Goal: Navigation & Orientation: Understand site structure

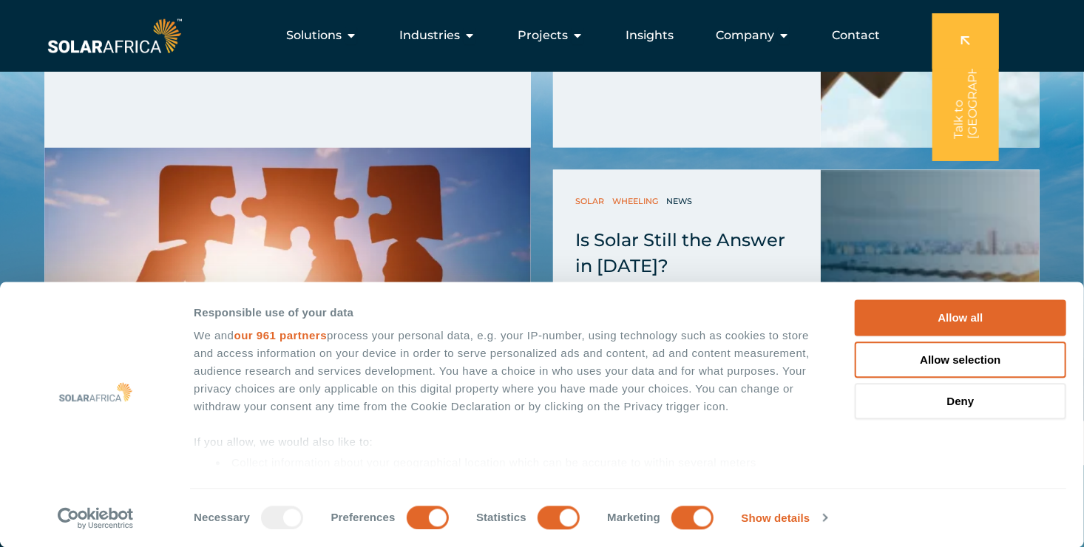
scroll to position [3886, 0]
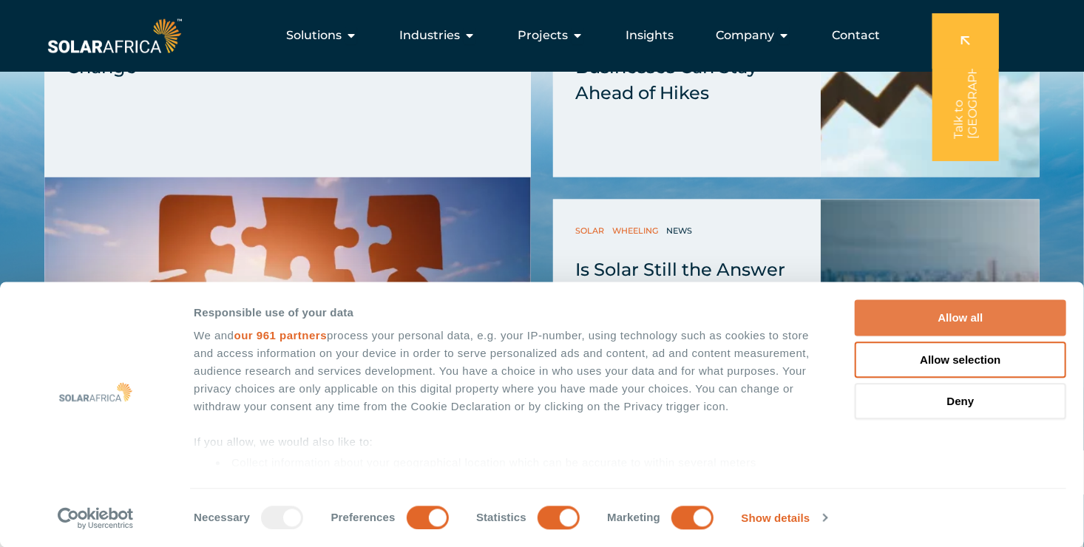
click at [962, 322] on button "Allow all" at bounding box center [959, 318] width 211 height 36
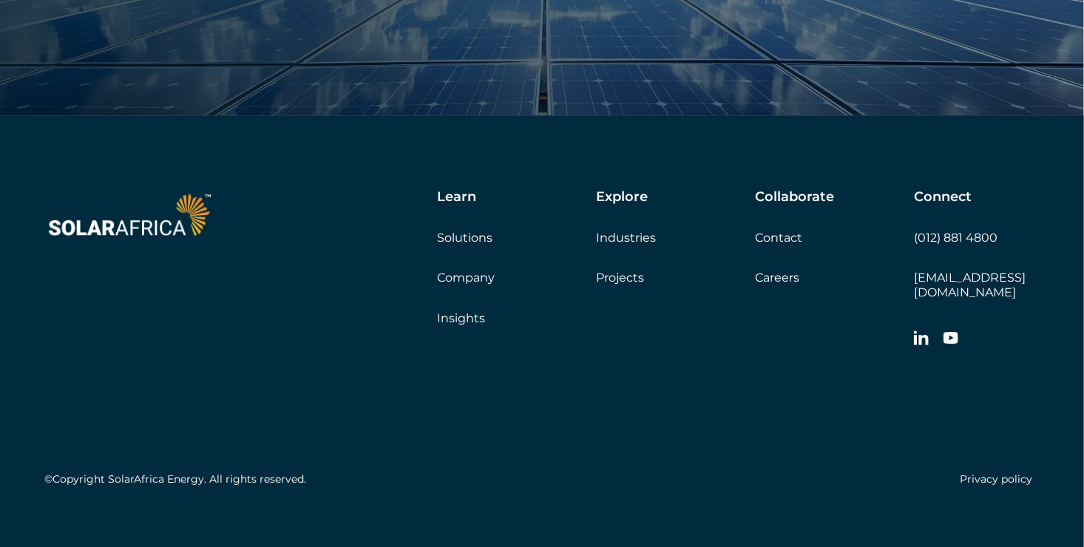
scroll to position [5069, 0]
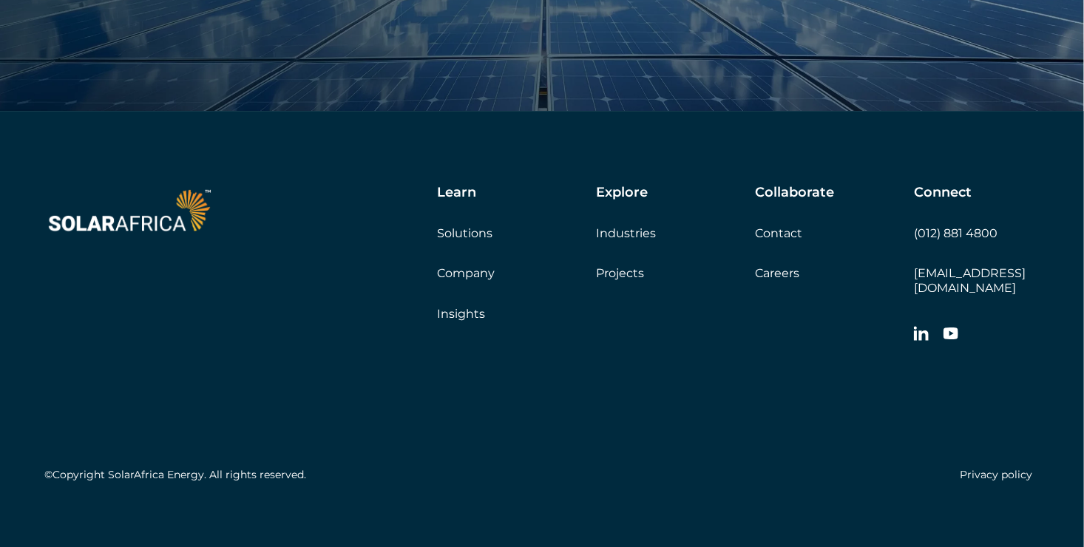
click at [472, 275] on link "Company" at bounding box center [466, 273] width 58 height 14
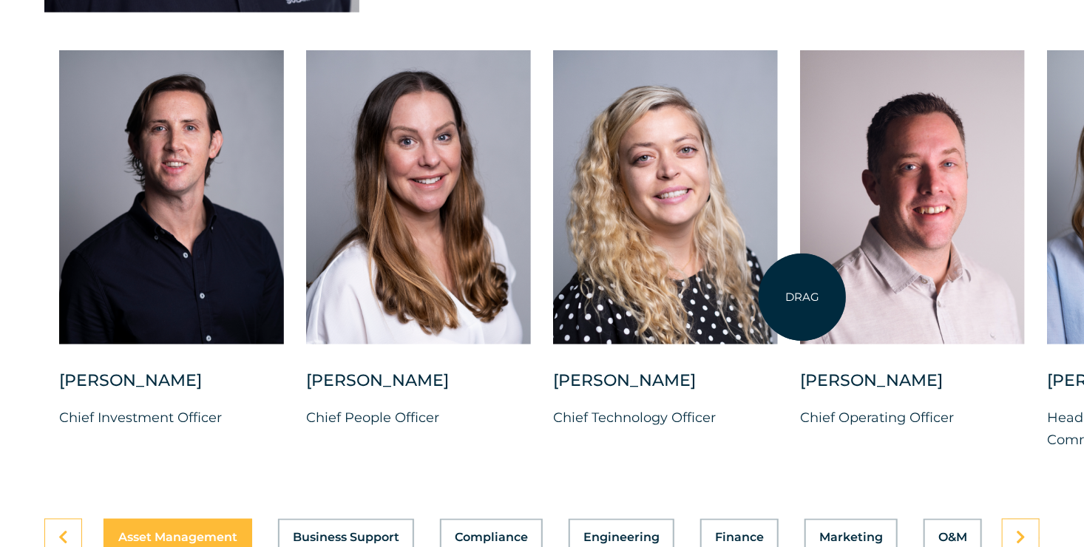
scroll to position [3918, 0]
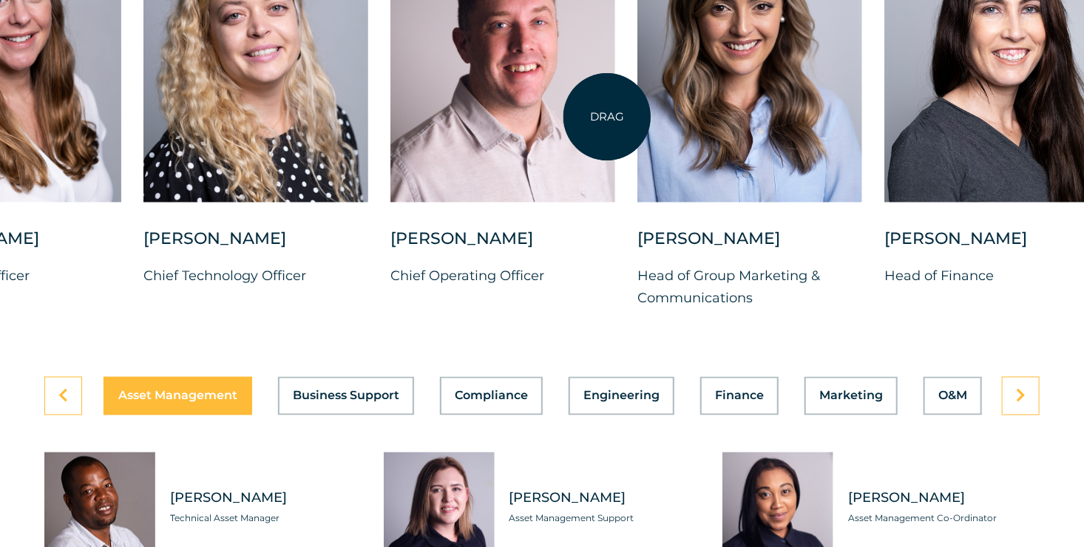
drag, startPoint x: 1010, startPoint y: 95, endPoint x: 604, endPoint y: 123, distance: 406.8
click at [607, 118] on div at bounding box center [502, 55] width 225 height 294
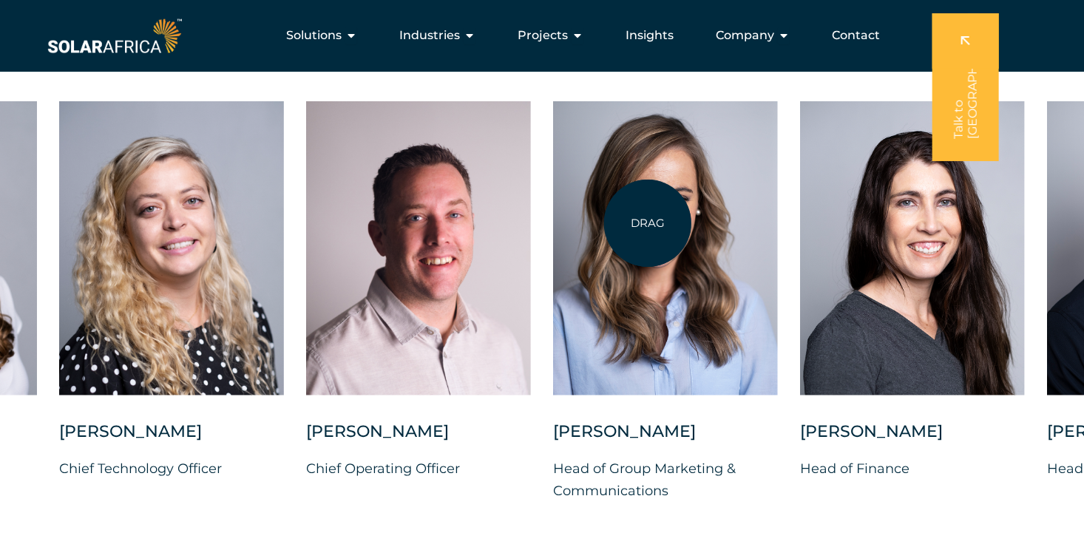
scroll to position [3696, 0]
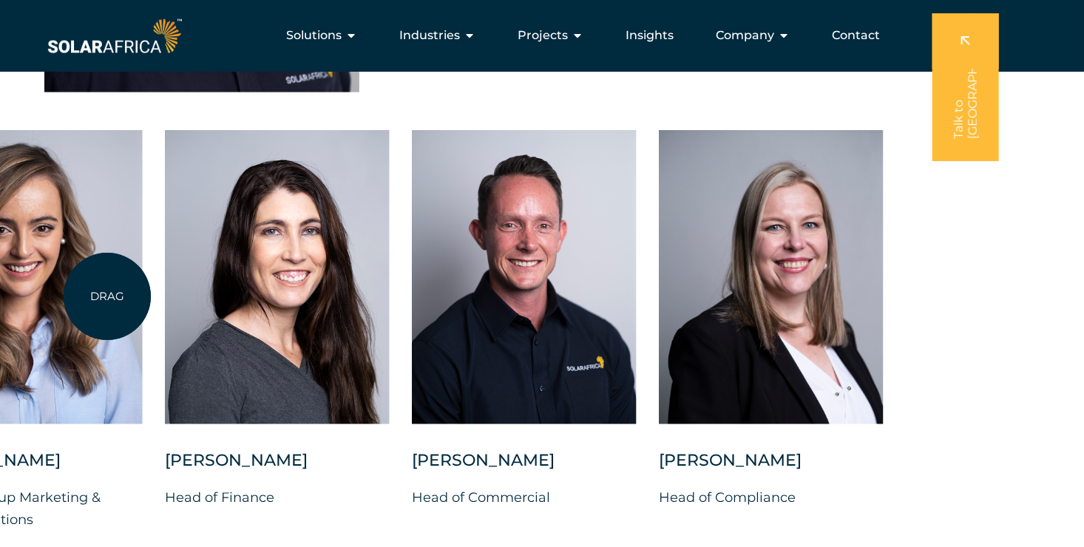
drag, startPoint x: 814, startPoint y: 314, endPoint x: 107, endPoint y: 296, distance: 706.9
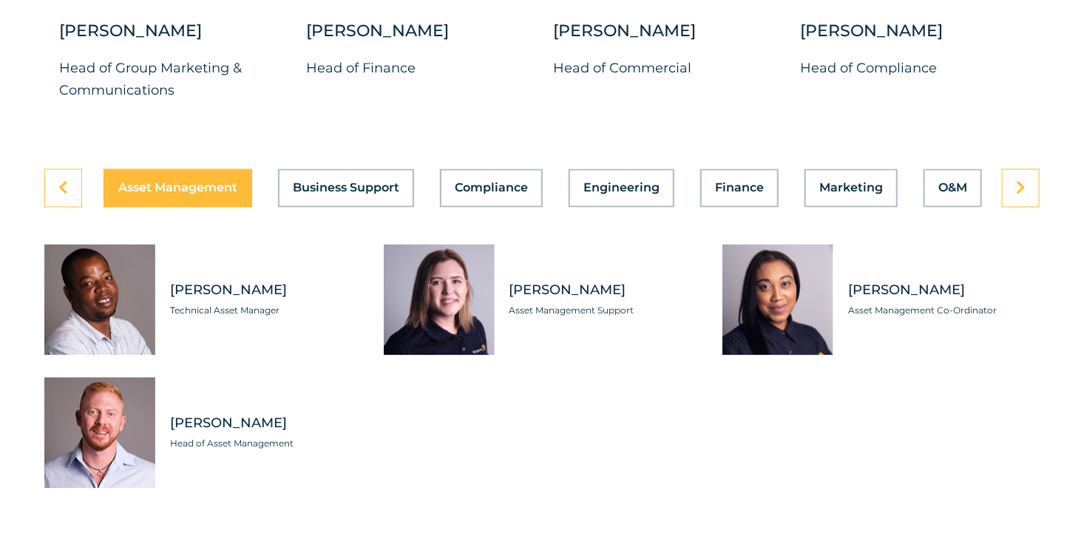
scroll to position [4139, 0]
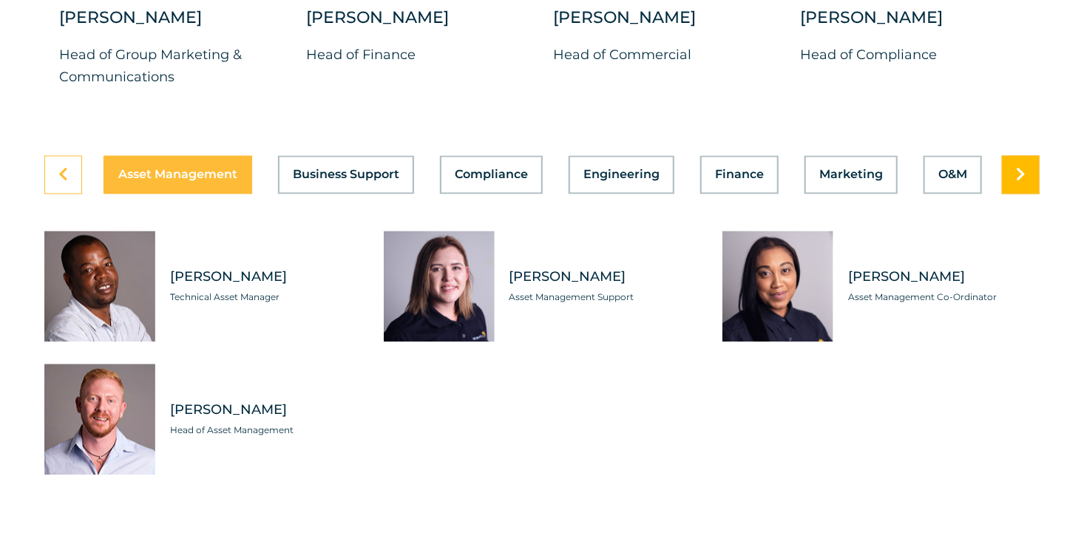
click at [1006, 183] on link at bounding box center [1021, 174] width 38 height 38
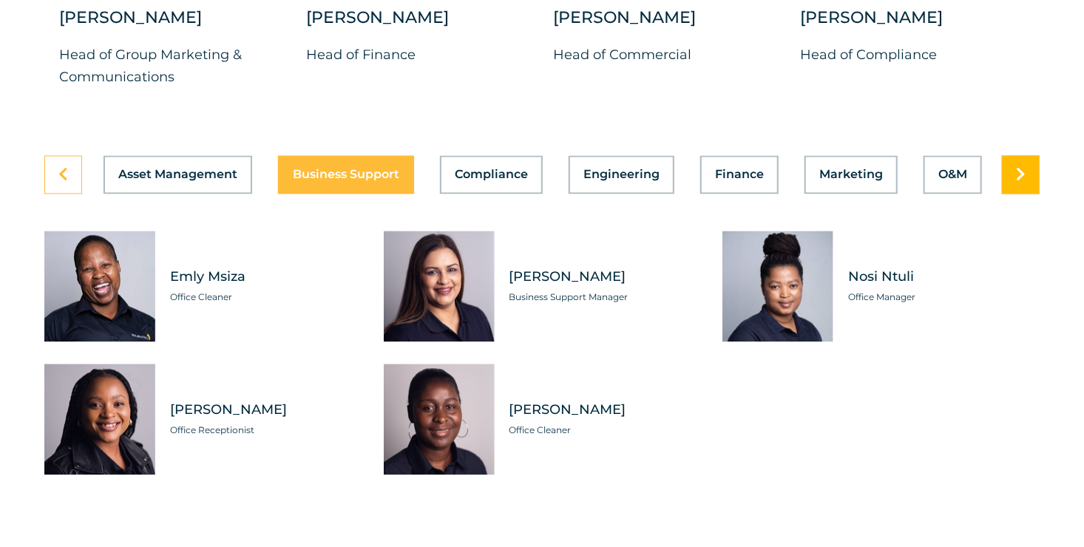
click at [1015, 183] on link at bounding box center [1021, 174] width 38 height 38
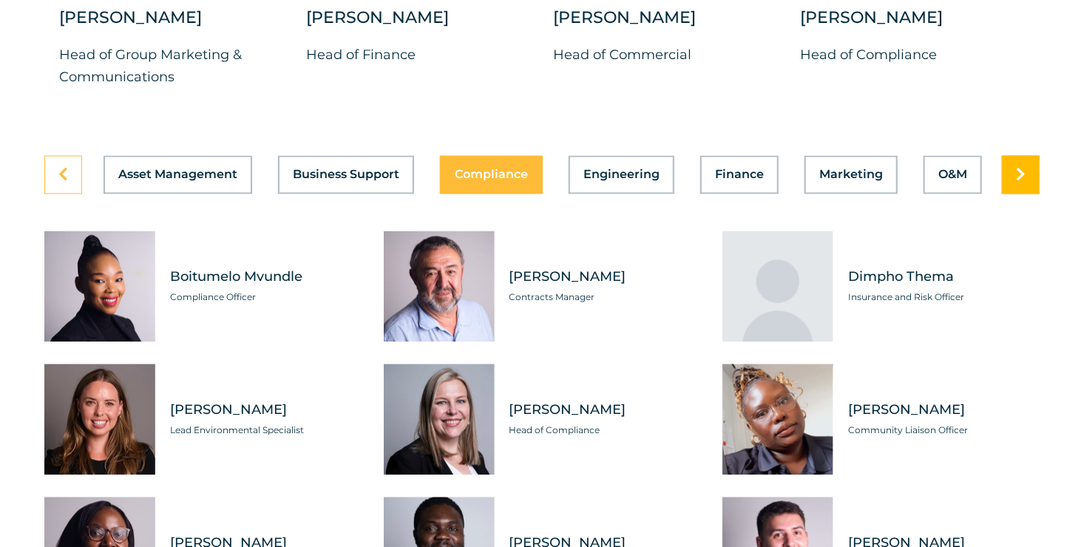
click at [1015, 184] on link at bounding box center [1021, 174] width 38 height 38
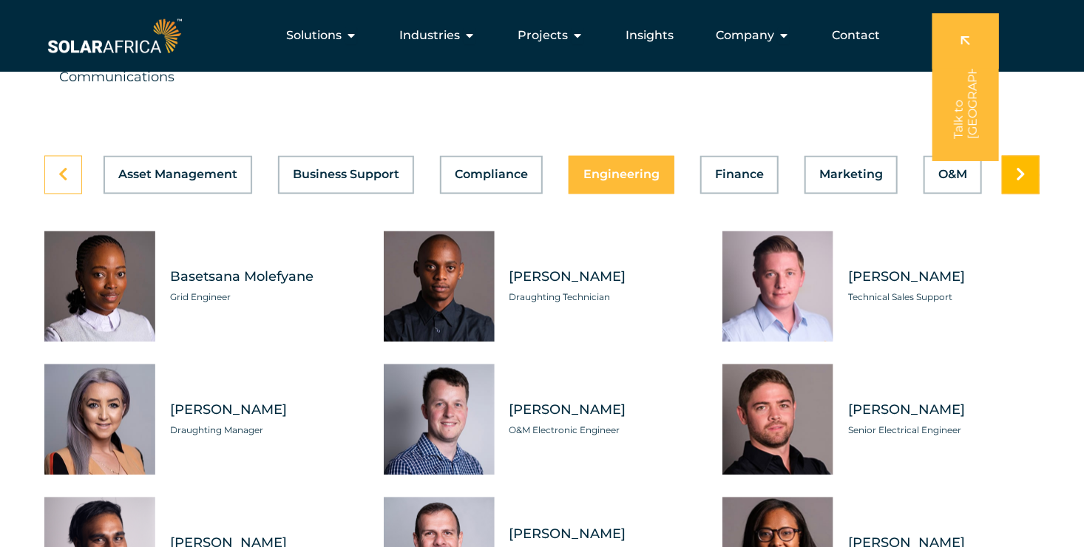
click at [1016, 182] on icon at bounding box center [1021, 174] width 10 height 15
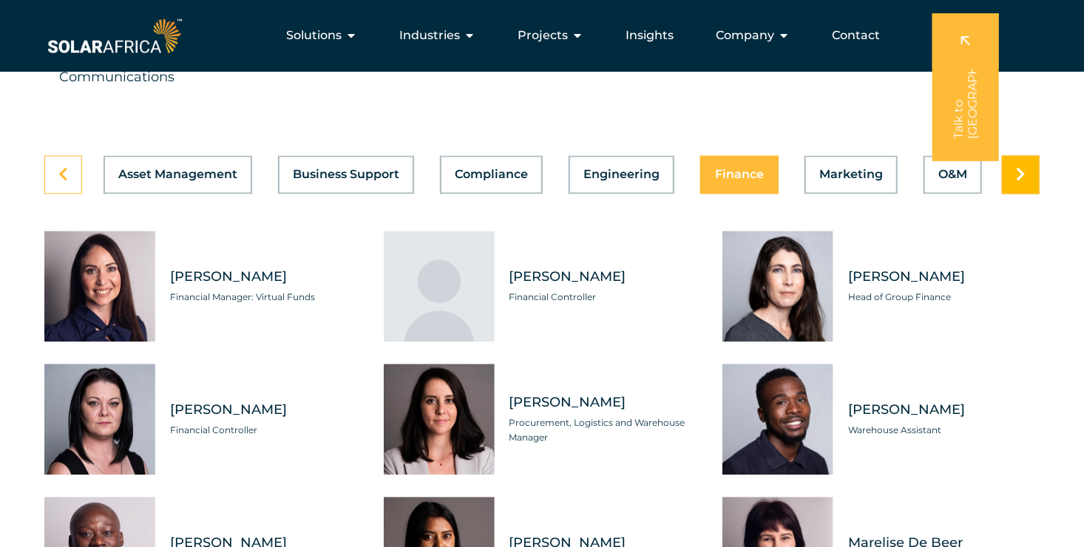
click at [1021, 182] on icon at bounding box center [1021, 174] width 10 height 15
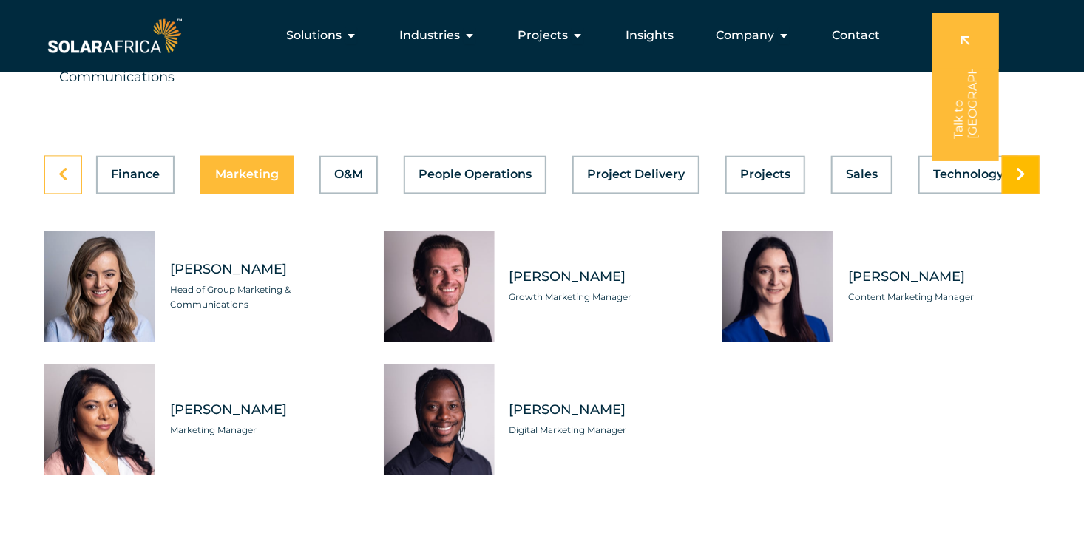
scroll to position [0, 631]
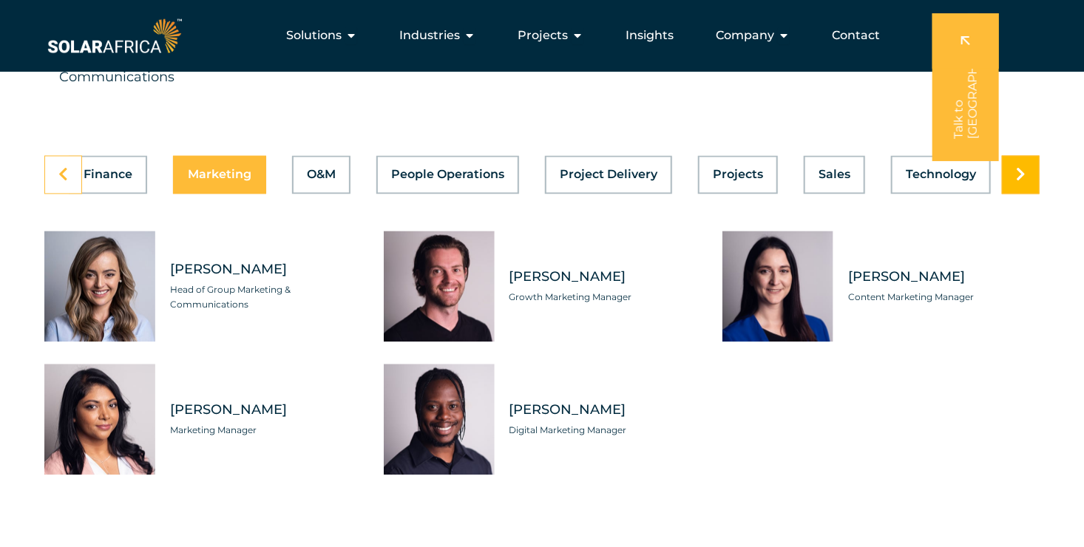
click at [1021, 182] on icon at bounding box center [1021, 174] width 10 height 15
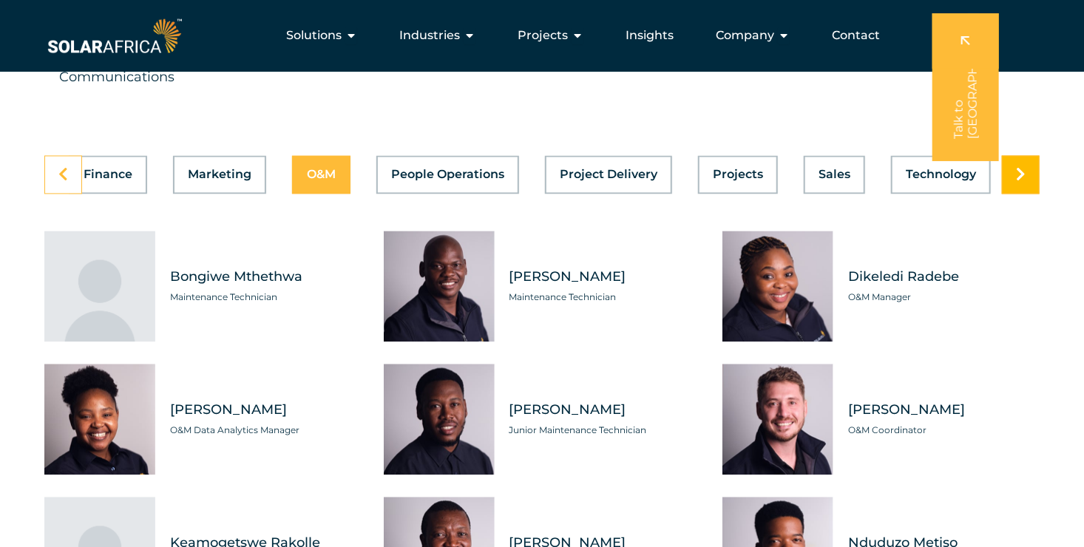
click at [1021, 182] on icon at bounding box center [1021, 174] width 10 height 15
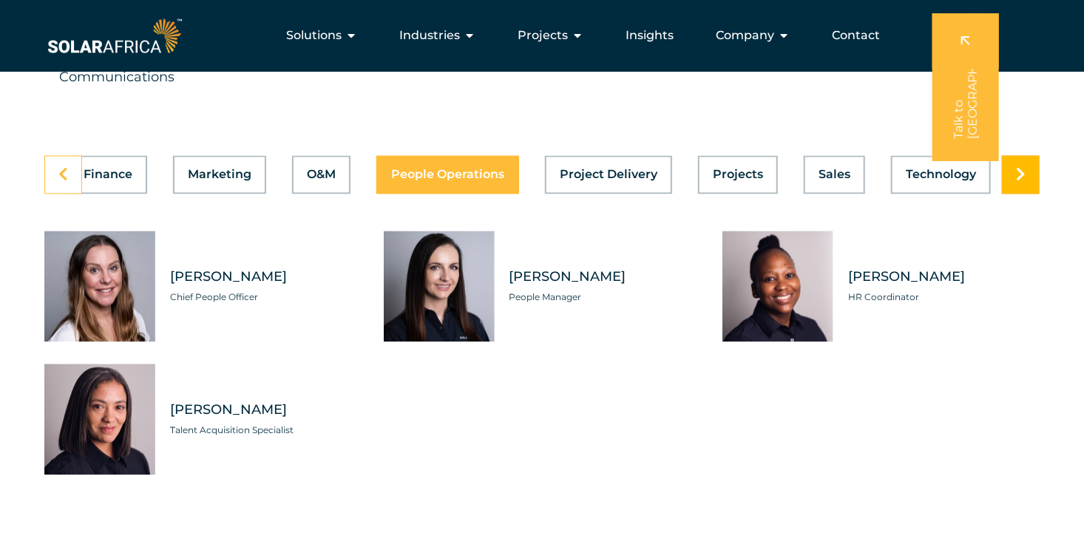
click at [1021, 182] on icon at bounding box center [1021, 174] width 10 height 15
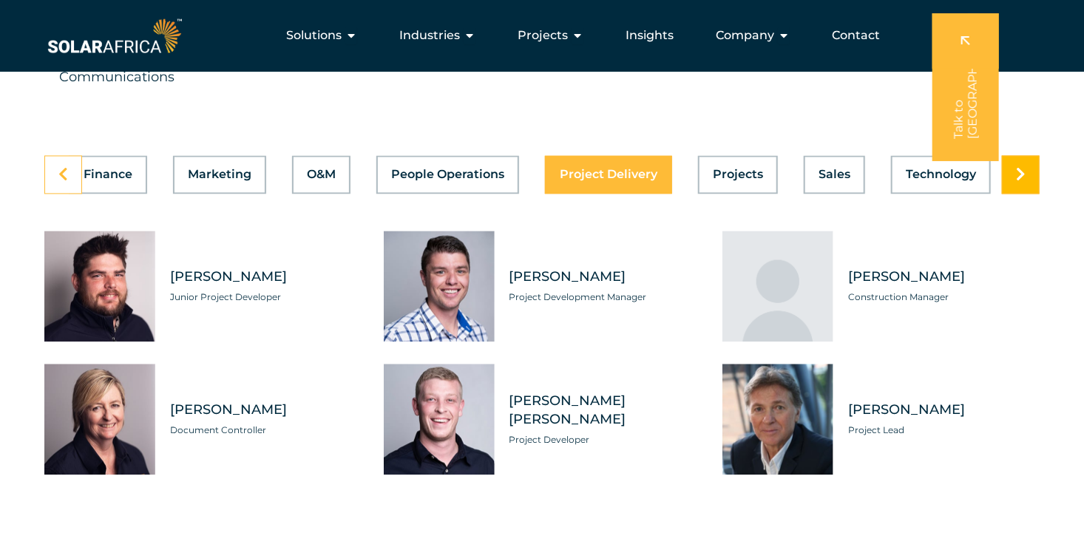
click at [1021, 182] on icon at bounding box center [1021, 174] width 10 height 15
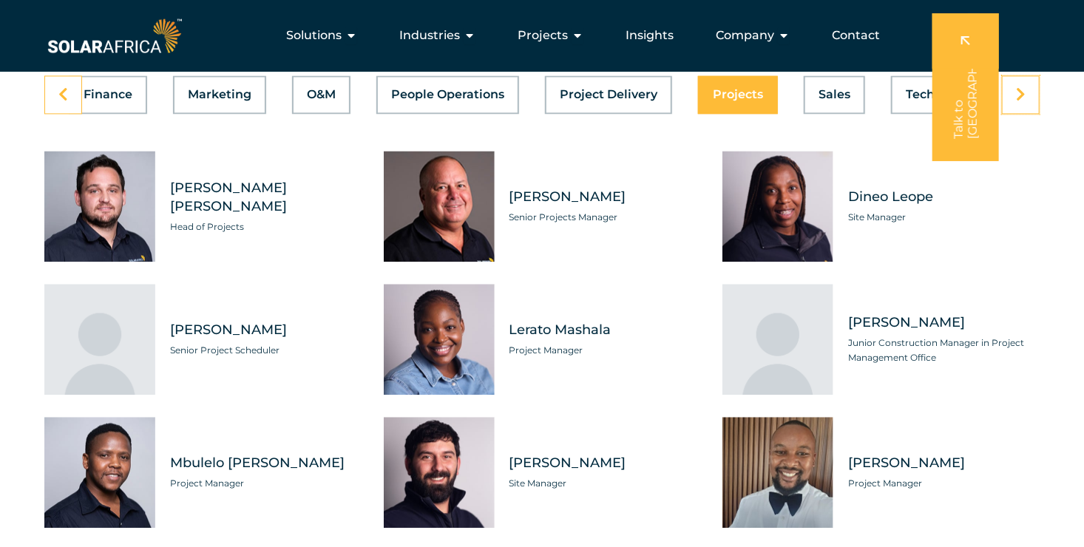
scroll to position [4213, 0]
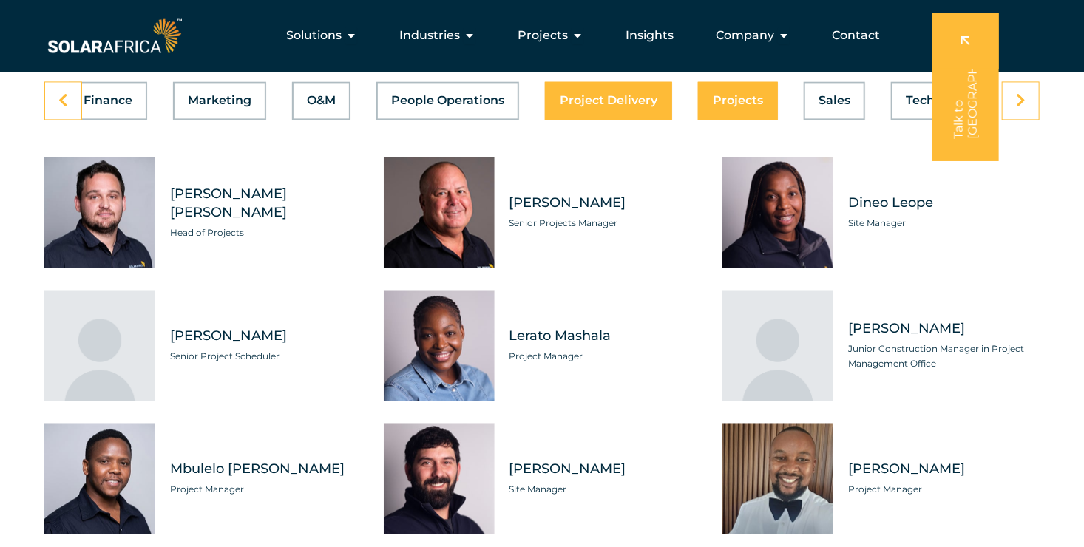
click at [602, 120] on div "Asset Management Business Support Compliance Engineering Finance Marketing O&M …" at bounding box center [541, 100] width 995 height 38
click at [605, 106] on span "Project Delivery" at bounding box center [609, 101] width 98 height 12
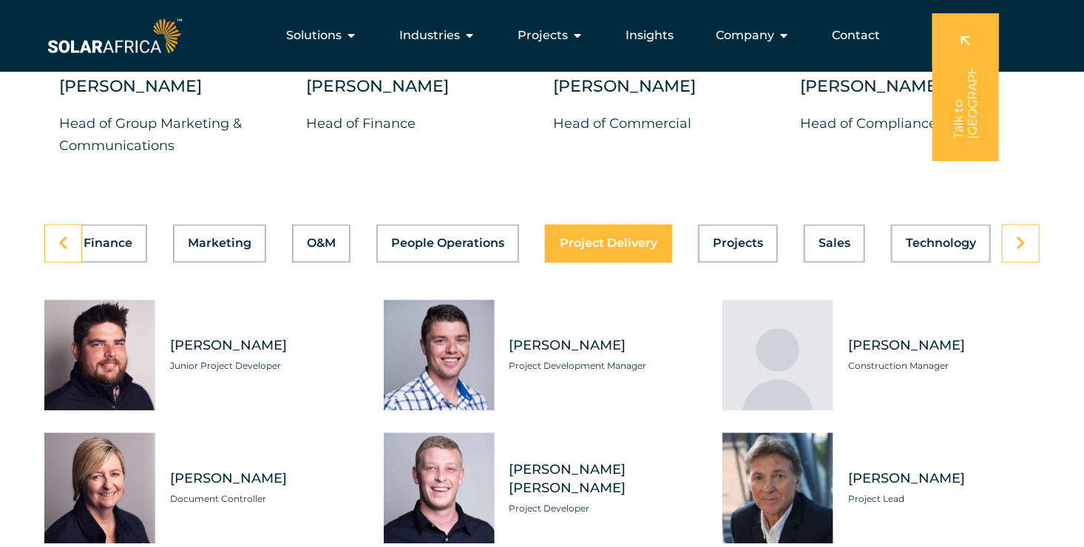
scroll to position [4065, 0]
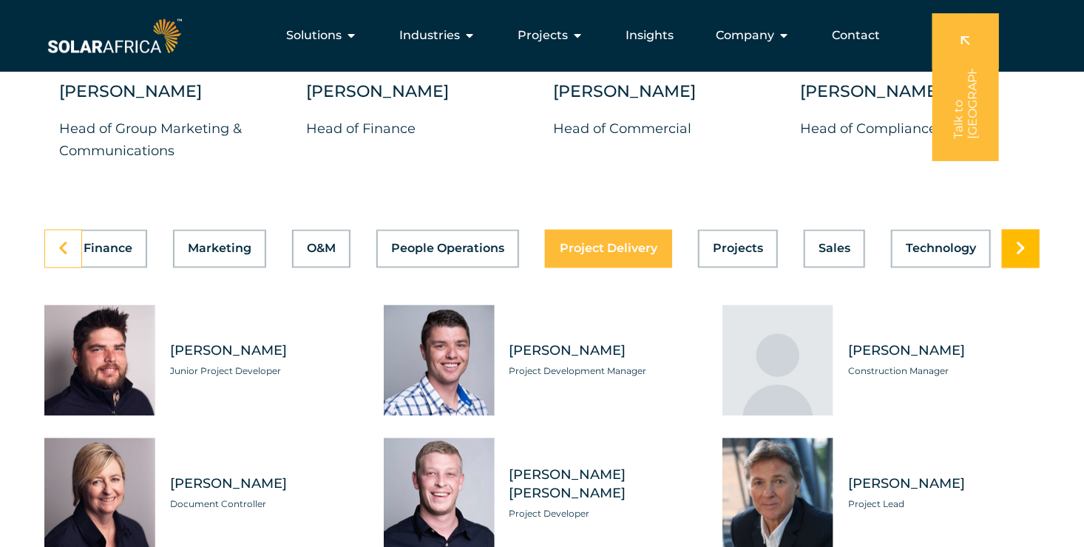
click at [1026, 260] on link at bounding box center [1021, 248] width 38 height 38
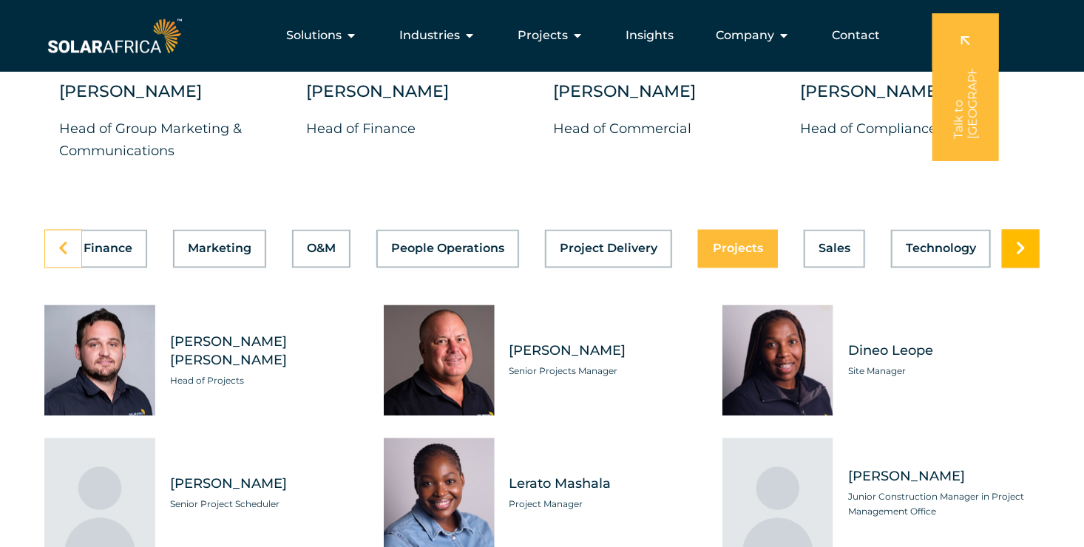
click at [1026, 260] on link at bounding box center [1021, 248] width 38 height 38
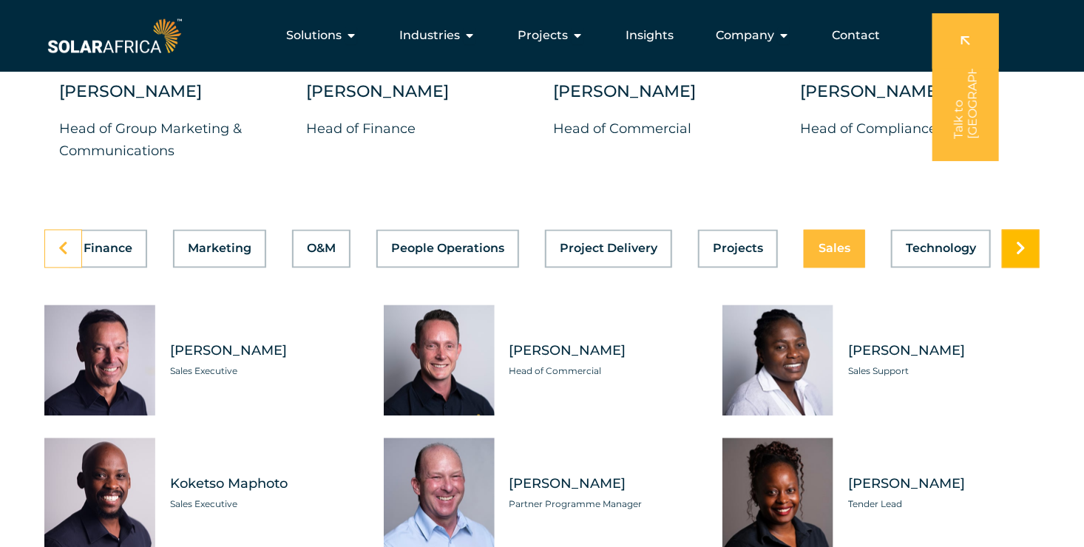
click at [1026, 260] on link at bounding box center [1021, 248] width 38 height 38
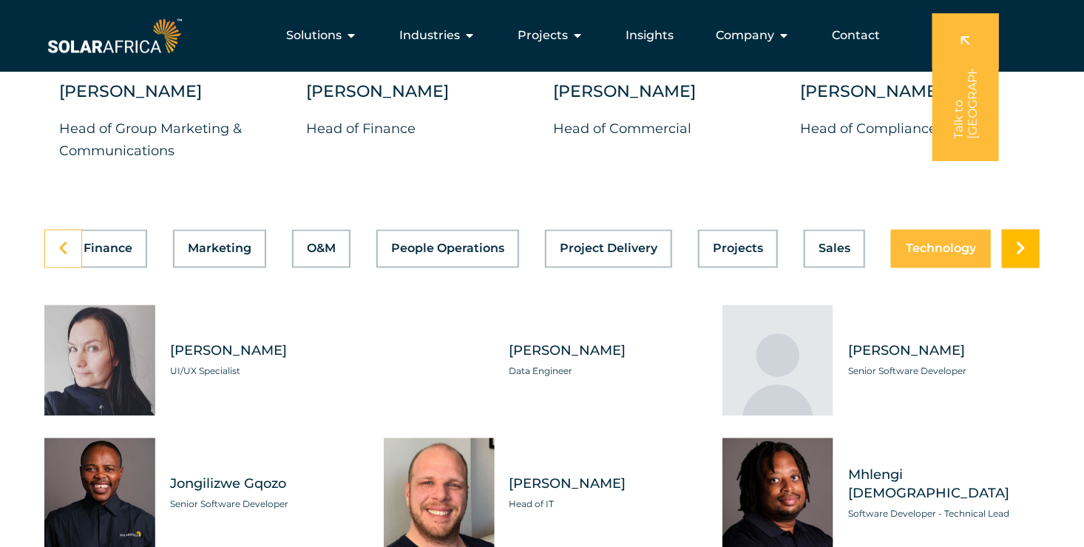
scroll to position [0, 631]
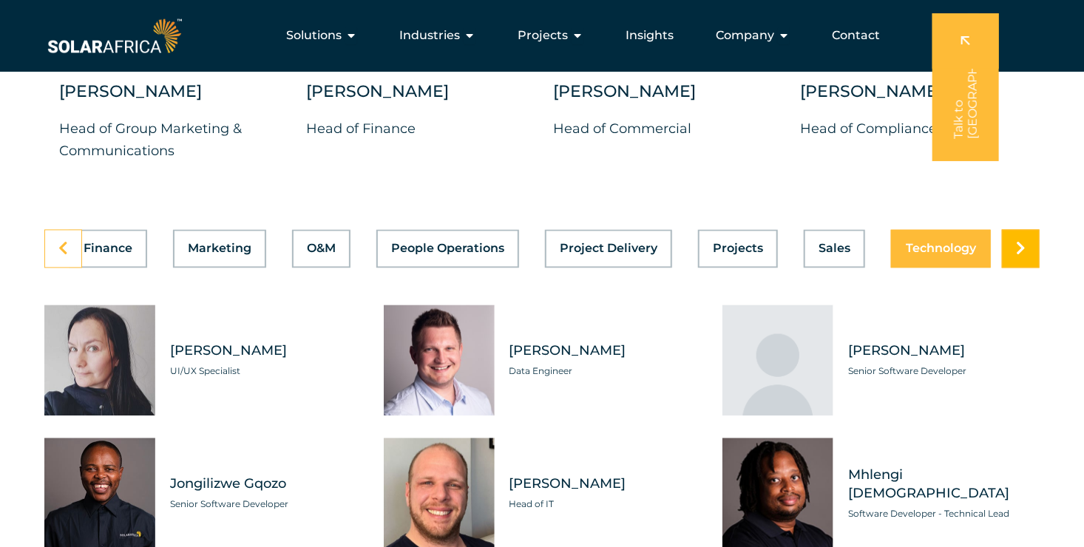
click at [1026, 260] on link at bounding box center [1021, 248] width 38 height 38
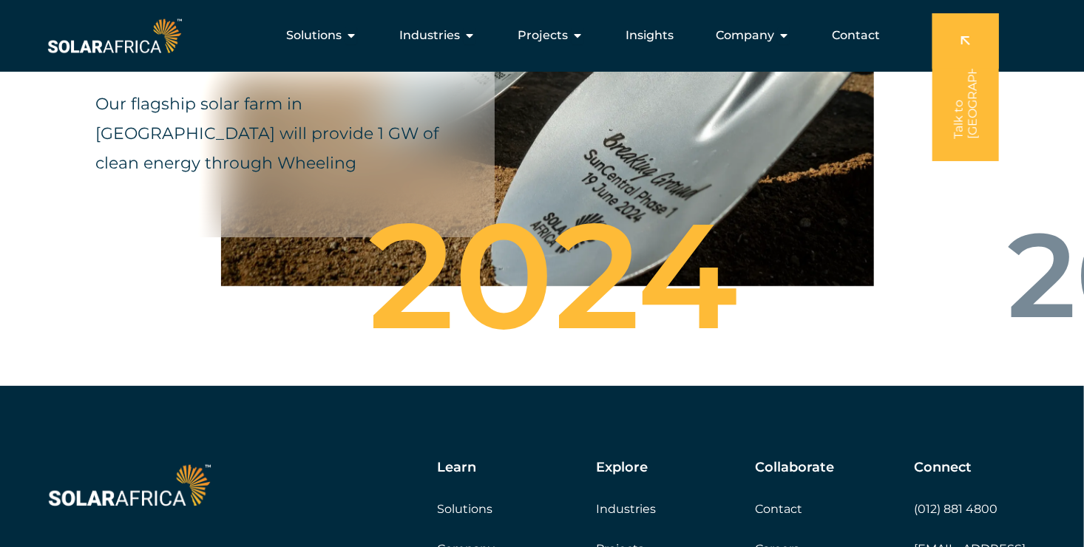
scroll to position [5322, 0]
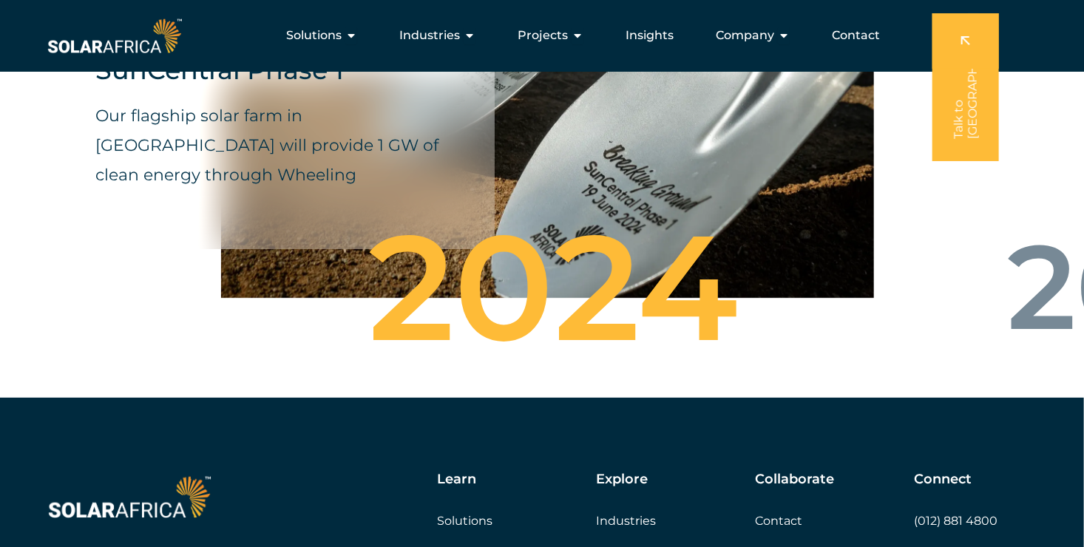
click at [137, 514] on img at bounding box center [129, 497] width 170 height 51
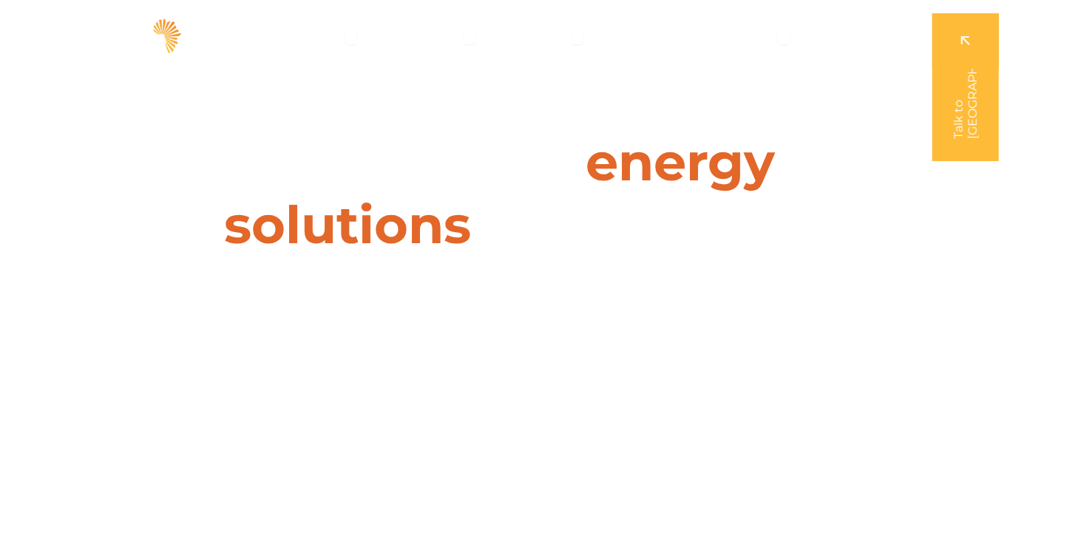
click at [145, 36] on img at bounding box center [114, 36] width 140 height 42
